Goal: Transaction & Acquisition: Purchase product/service

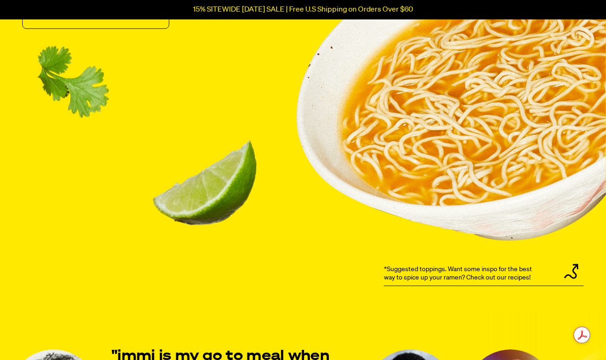
scroll to position [986, 0]
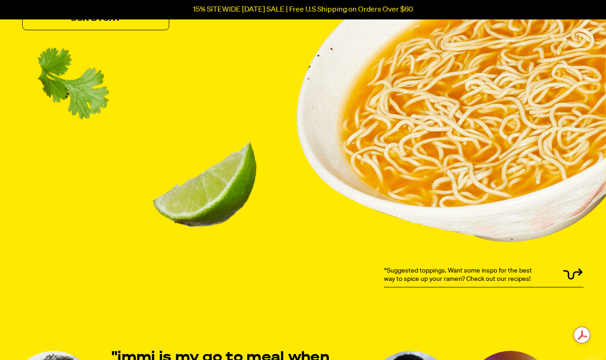
click at [464, 271] on p "*Suggested toppings. Want some inspo for the best way to spice up your ramen? C…" at bounding box center [462, 274] width 156 height 17
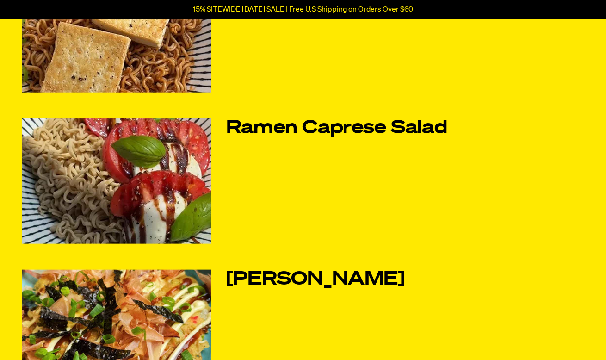
scroll to position [308, 0]
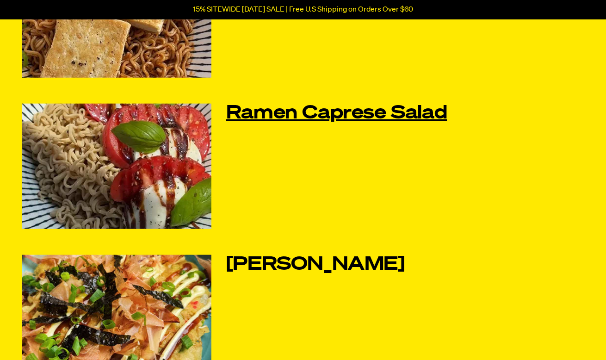
click at [378, 116] on link "Ramen Caprese Salad" at bounding box center [353, 113] width 255 height 19
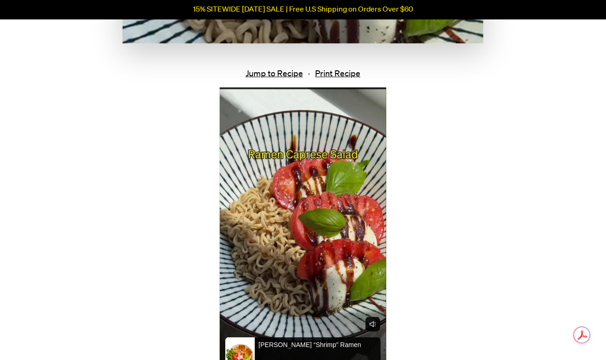
scroll to position [370, 0]
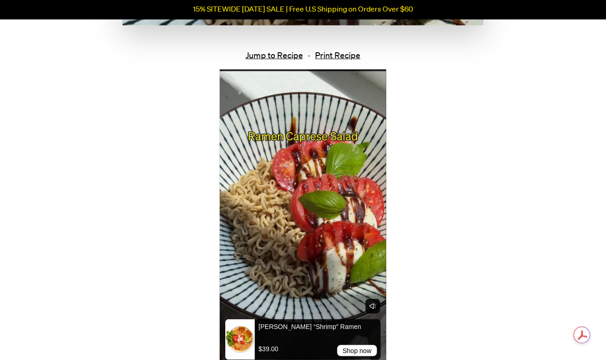
click at [366, 207] on div at bounding box center [375, 217] width 21 height 296
click at [264, 250] on video at bounding box center [303, 217] width 166 height 296
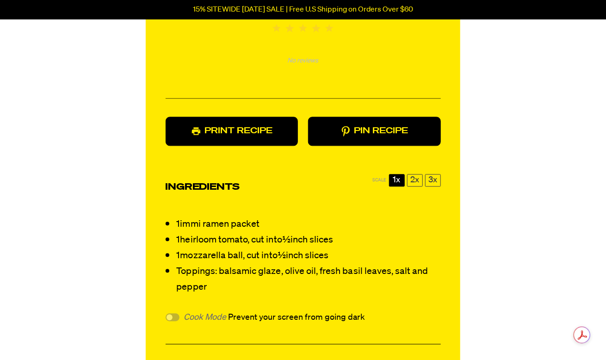
scroll to position [770, 0]
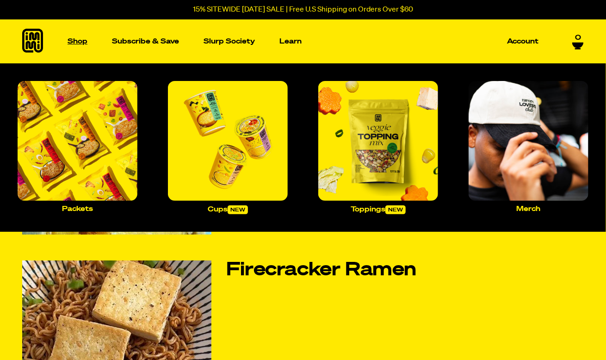
click at [83, 41] on p "Shop" at bounding box center [78, 41] width 20 height 7
click at [83, 43] on p "Shop" at bounding box center [78, 41] width 20 height 7
click at [217, 186] on img "Main navigation" at bounding box center [228, 141] width 120 height 120
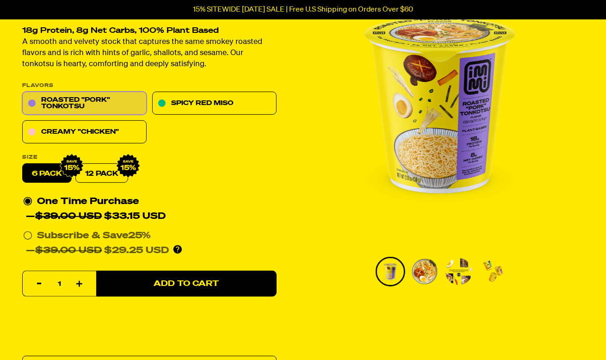
scroll to position [92, 0]
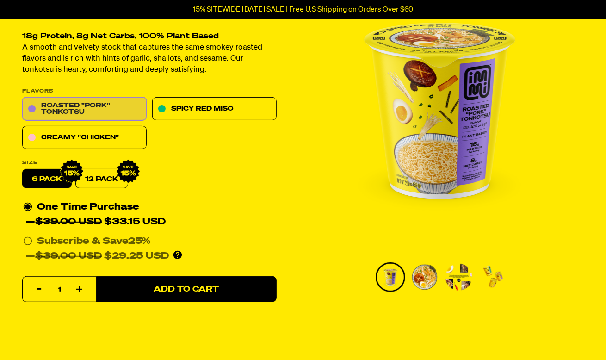
click at [109, 108] on link "Roasted "Pork" Tonkotsu" at bounding box center [84, 109] width 124 height 23
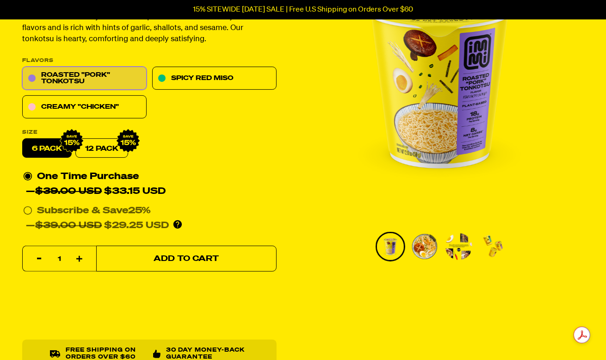
click at [217, 253] on button "Add to Cart" at bounding box center [186, 259] width 180 height 26
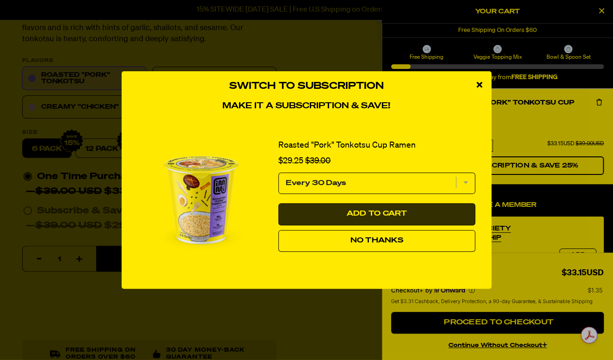
click at [409, 209] on button "Add to Cart" at bounding box center [376, 214] width 197 height 22
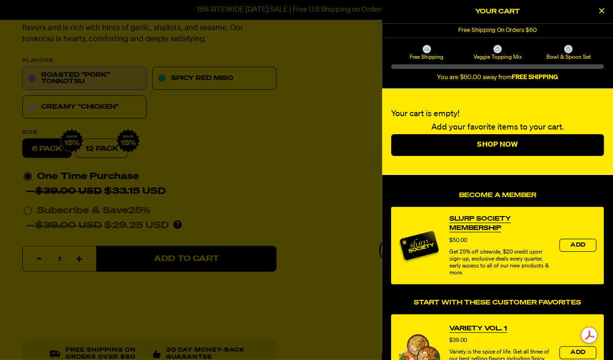
select select "Every 30 Days"
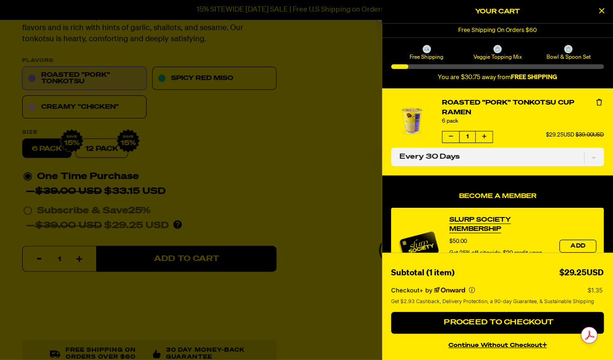
click at [453, 134] on button "product" at bounding box center [451, 136] width 17 height 11
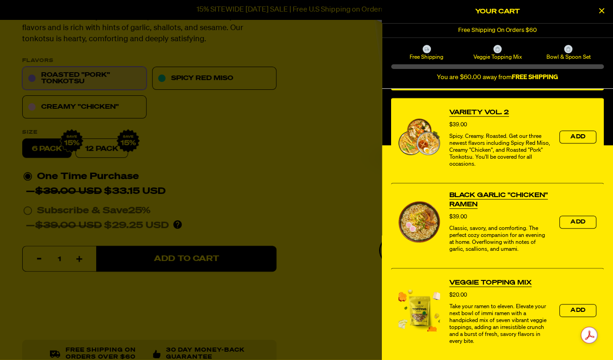
scroll to position [301, 0]
click at [571, 222] on span "Add" at bounding box center [578, 222] width 15 height 6
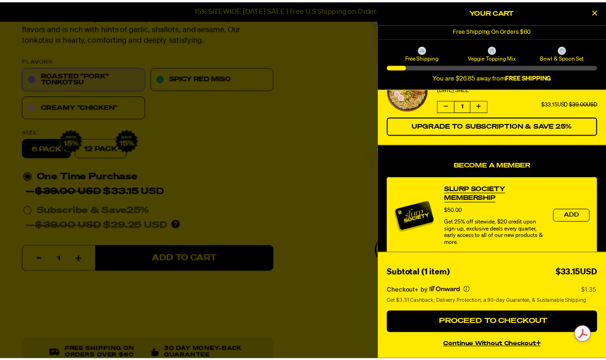
scroll to position [0, 0]
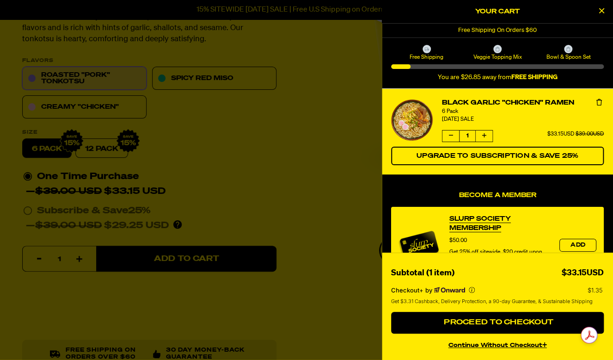
click at [529, 120] on div "LABOR DAY SALE" at bounding box center [523, 119] width 162 height 9
click at [507, 50] on div "Veggie Topping Mix" at bounding box center [497, 53] width 71 height 16
click at [495, 47] on icon at bounding box center [497, 49] width 5 height 5
click at [600, 11] on icon "Close Cart" at bounding box center [601, 10] width 5 height 8
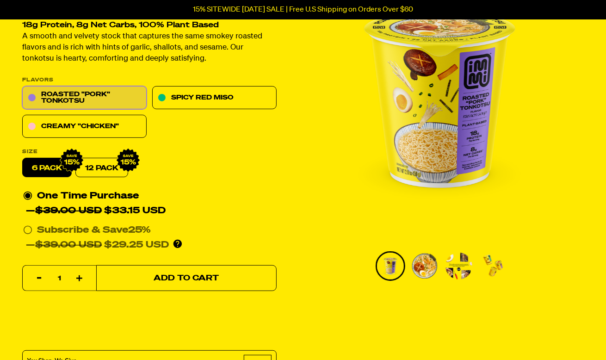
scroll to position [92, 0]
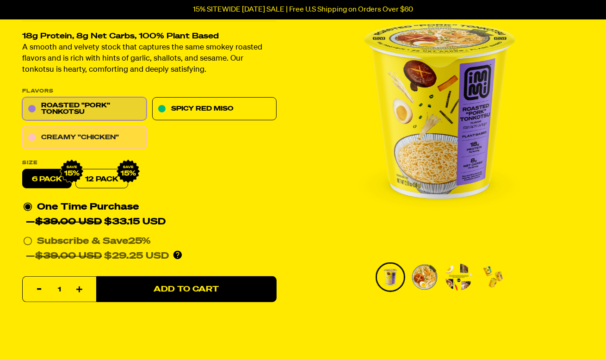
click at [109, 141] on link "Creamy "Chicken"" at bounding box center [84, 137] width 124 height 23
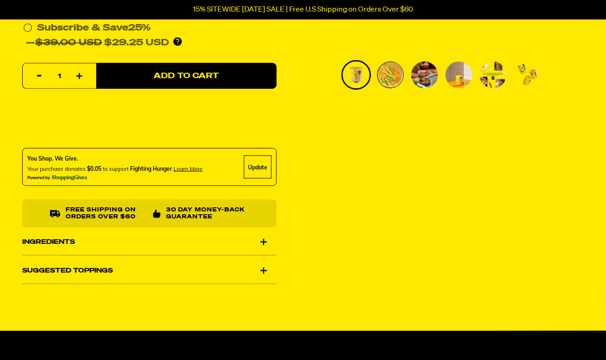
scroll to position [308, 0]
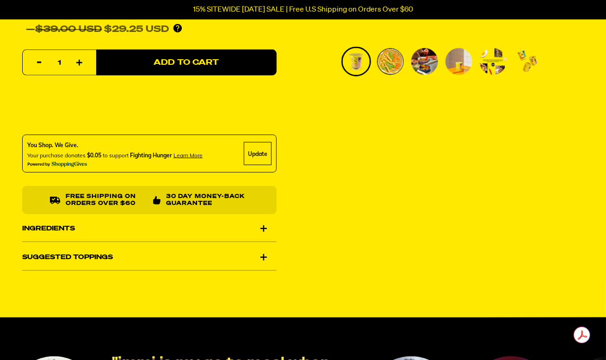
click at [111, 256] on div "Suggested Toppings" at bounding box center [149, 257] width 254 height 26
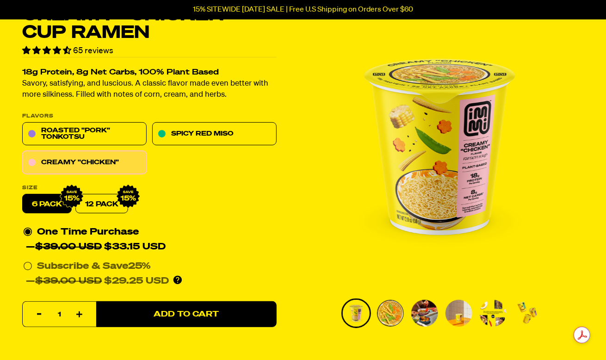
scroll to position [62, 0]
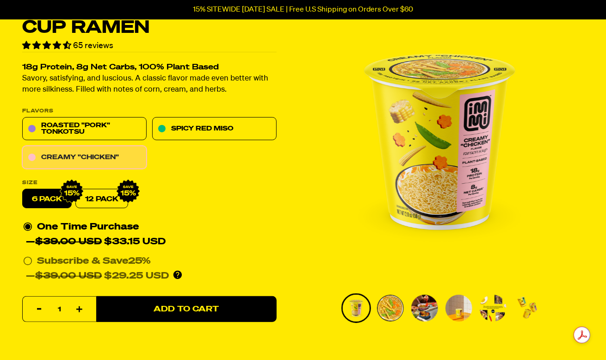
click at [35, 157] on link "Creamy "Chicken"" at bounding box center [84, 157] width 124 height 23
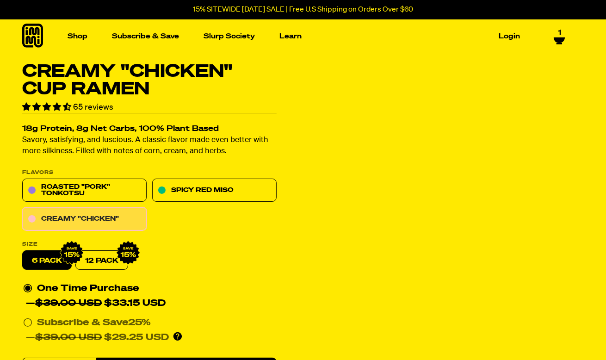
click at [43, 216] on link "Creamy "Chicken"" at bounding box center [84, 219] width 124 height 23
click at [48, 260] on label "6 pack" at bounding box center [46, 260] width 49 height 19
click at [23, 251] on input "6 pack" at bounding box center [22, 251] width 0 height 0
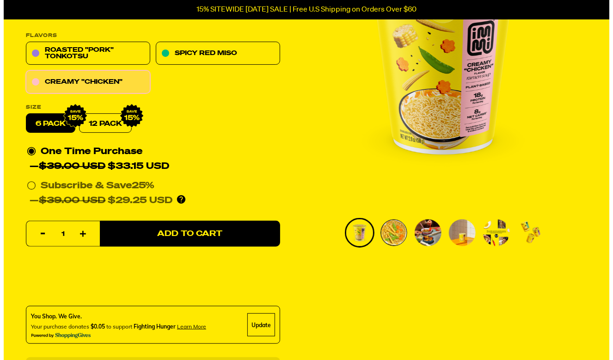
scroll to position [154, 0]
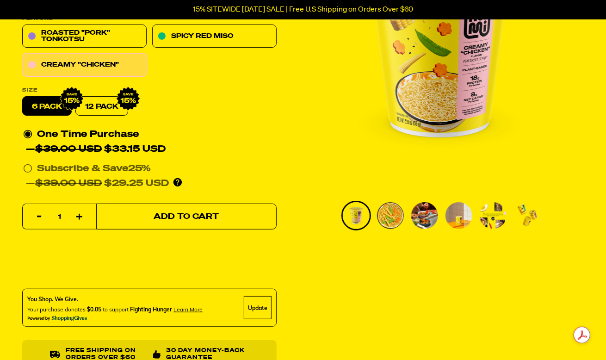
click at [216, 220] on span "Add to Cart" at bounding box center [186, 217] width 65 height 8
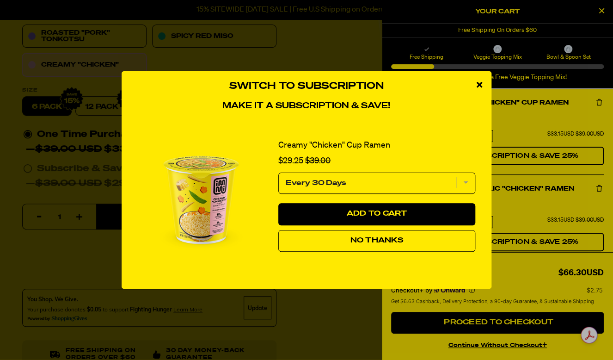
click at [401, 244] on button "No Thanks" at bounding box center [376, 241] width 197 height 22
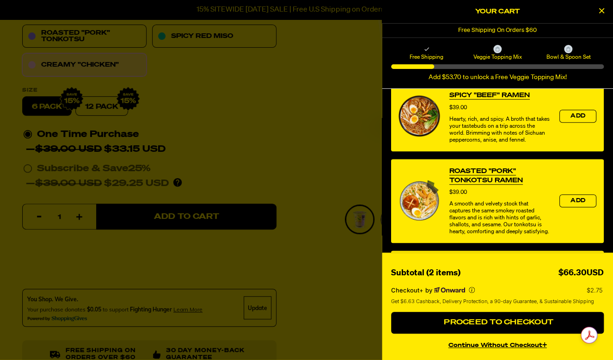
scroll to position [339, 0]
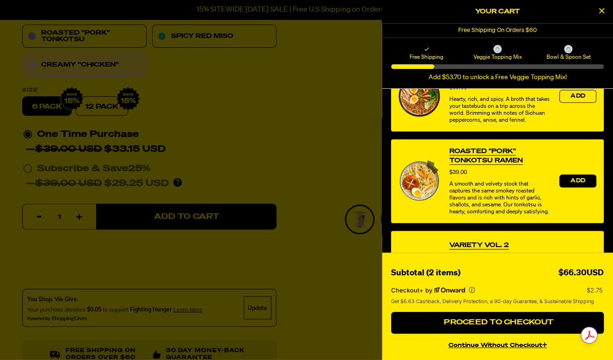
click at [571, 184] on span "Add" at bounding box center [578, 181] width 15 height 6
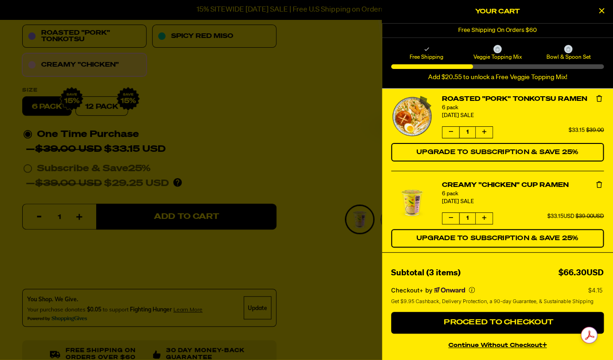
scroll to position [99, 0]
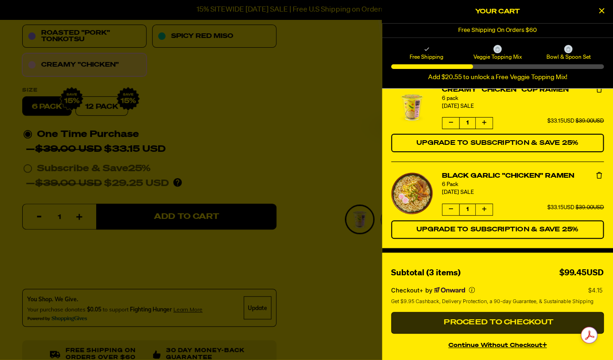
click at [489, 323] on span "Proceed to Checkout" at bounding box center [498, 322] width 112 height 7
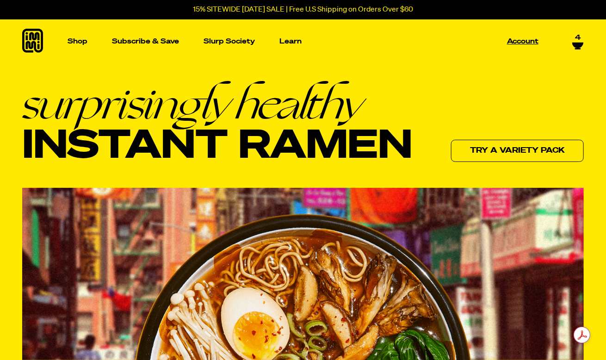
click at [533, 41] on p "Account" at bounding box center [522, 41] width 31 height 7
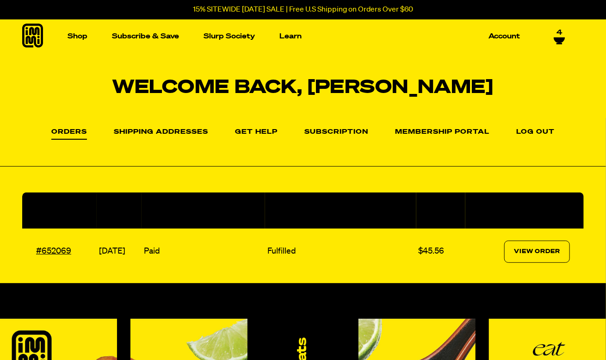
click at [560, 37] on icon at bounding box center [559, 40] width 11 height 6
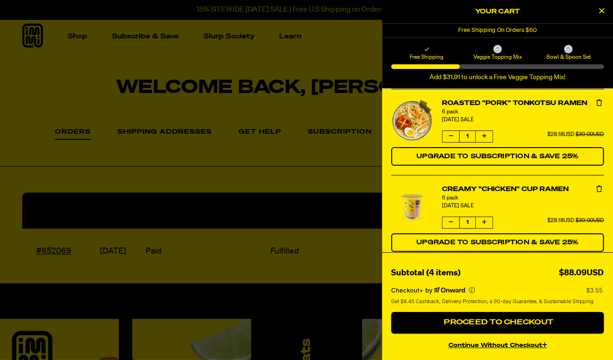
click at [330, 157] on div at bounding box center [306, 180] width 613 height 360
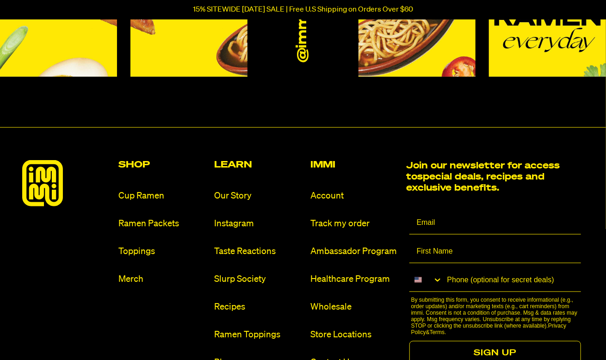
scroll to position [370, 0]
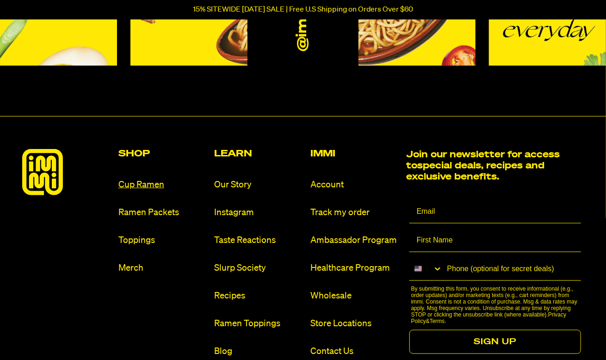
click at [154, 185] on link "Cup Ramen" at bounding box center [162, 184] width 89 height 12
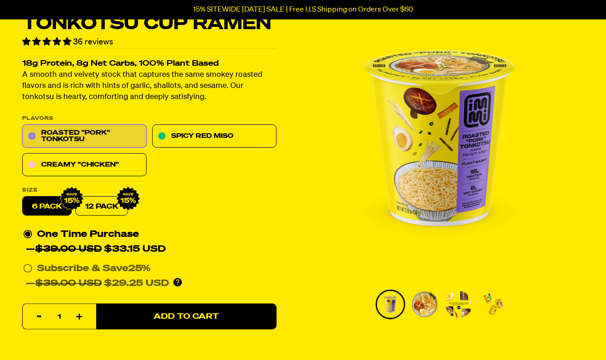
scroll to position [62, 0]
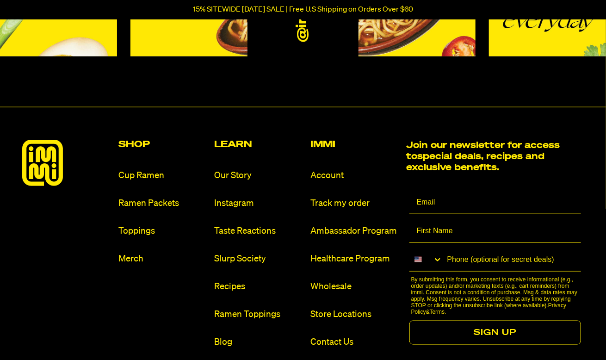
scroll to position [370, 0]
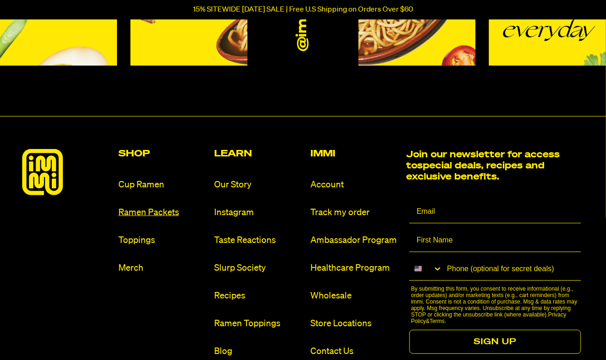
click at [168, 210] on link "Ramen Packets" at bounding box center [162, 212] width 89 height 12
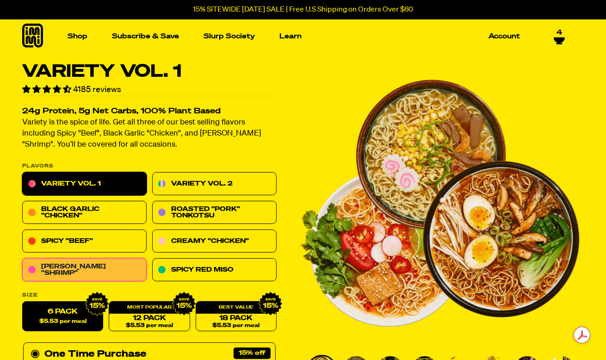
click at [121, 270] on link "Tom Yum "Shrimp"" at bounding box center [84, 269] width 124 height 23
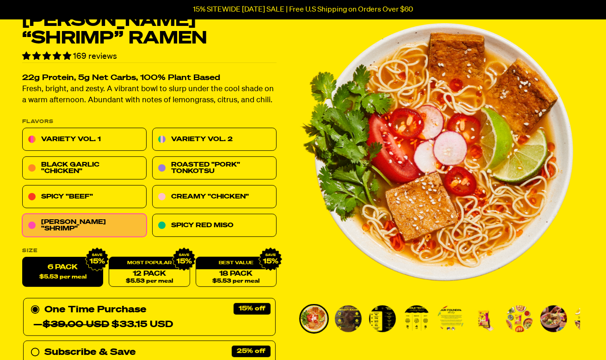
scroll to position [62, 0]
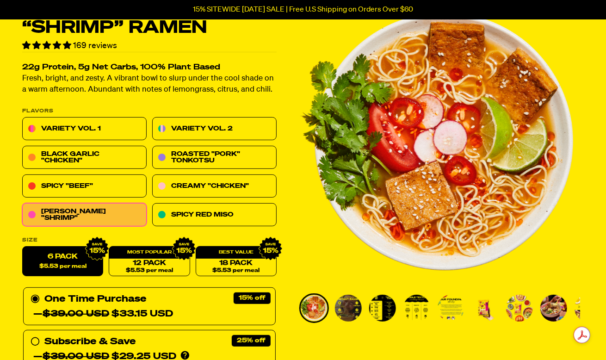
click at [70, 302] on div "One Time Purchase — $39.00 USD $33.15 USD" at bounding box center [150, 307] width 238 height 30
click at [37, 292] on input "One Time Purchase — $39.00 USD $33.15 USD" at bounding box center [34, 292] width 6 height 0
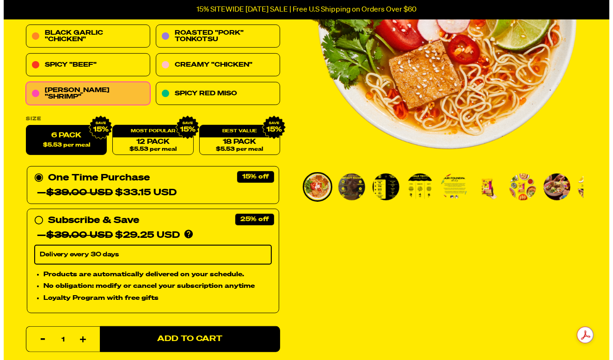
scroll to position [185, 0]
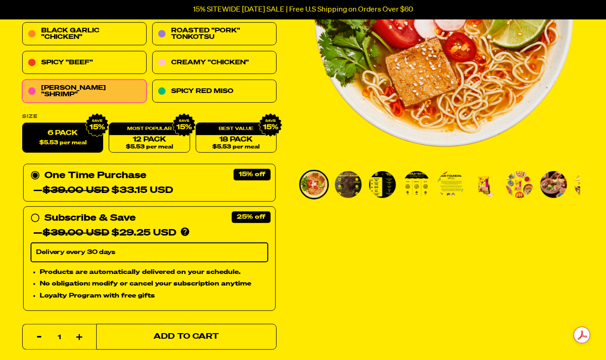
click at [159, 337] on span "Add to Cart" at bounding box center [186, 337] width 65 height 8
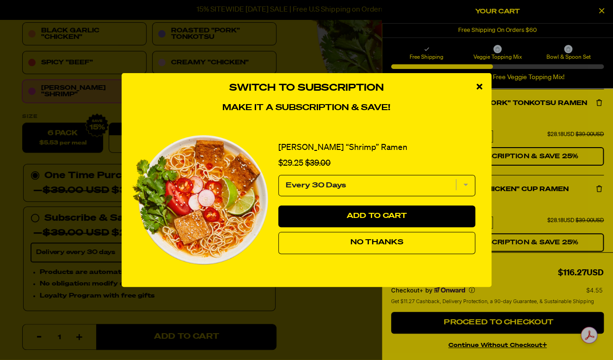
click at [484, 84] on div "close modal" at bounding box center [479, 87] width 24 height 28
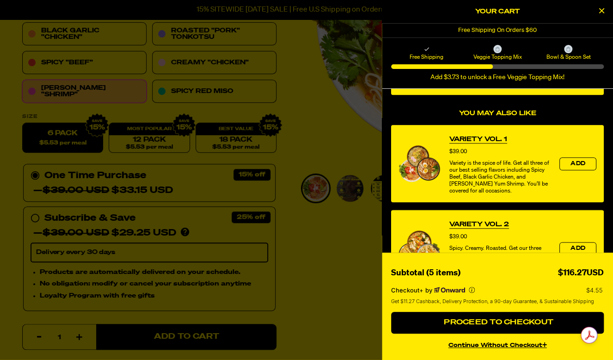
scroll to position [493, 0]
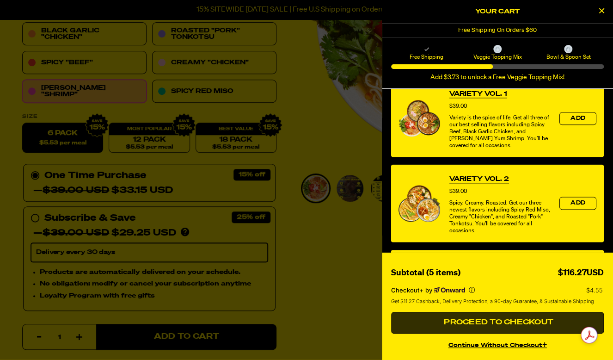
click at [497, 327] on button "Proceed to Checkout" at bounding box center [497, 323] width 213 height 22
